Goal: Find specific page/section: Find specific page/section

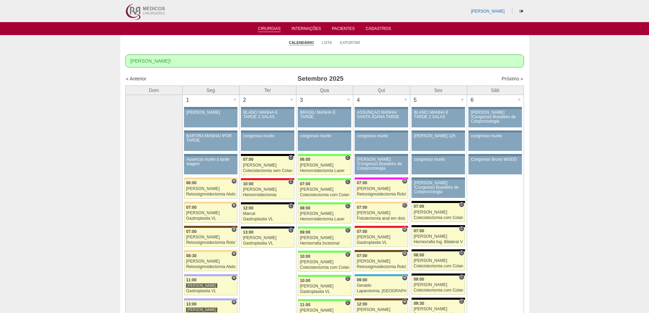
click at [502, 14] on div "[PERSON_NAME]" at bounding box center [498, 11] width 55 height 7
click at [502, 12] on link "[PERSON_NAME]" at bounding box center [488, 11] width 34 height 5
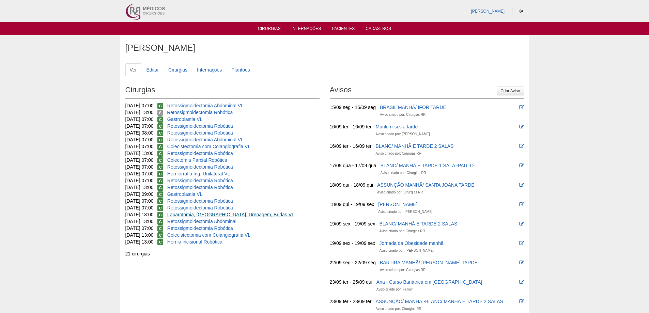
click at [203, 215] on link "Laparotomia, [GEOGRAPHIC_DATA], Drenagem, Bridas VL" at bounding box center [230, 214] width 127 height 5
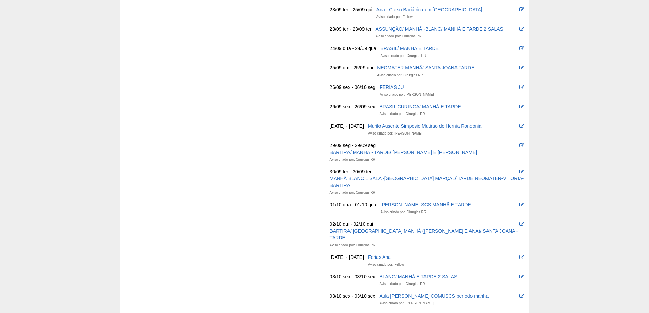
scroll to position [307, 0]
